Goal: Information Seeking & Learning: Compare options

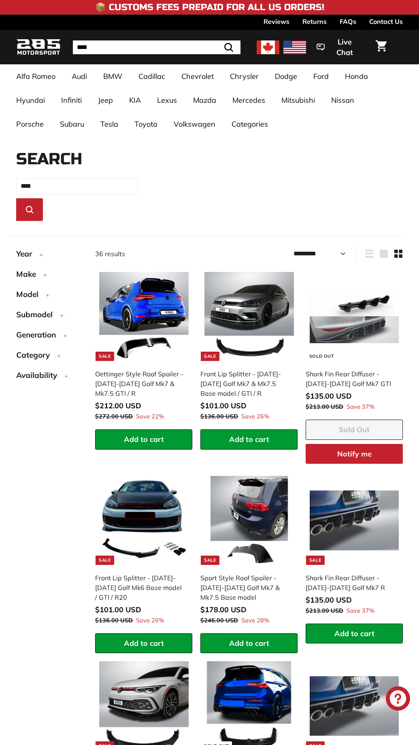
select select "*********"
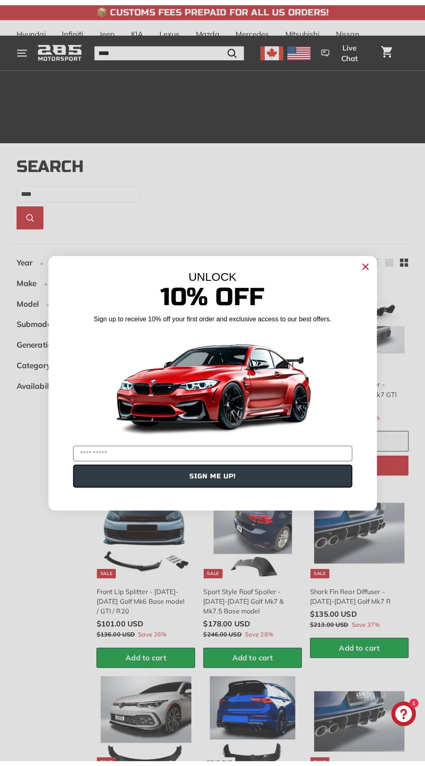
scroll to position [228, 0]
